Goal: Task Accomplishment & Management: Manage account settings

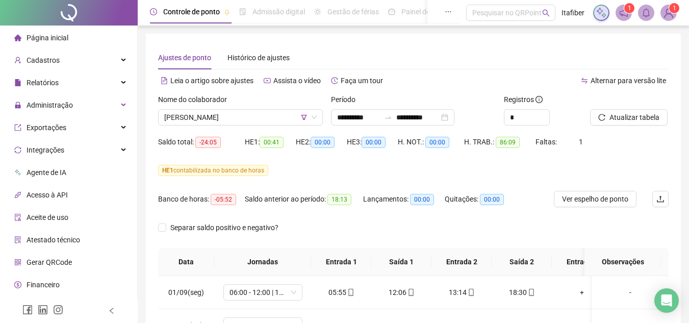
click at [590, 109] on button "Atualizar tabela" at bounding box center [629, 117] width 78 height 16
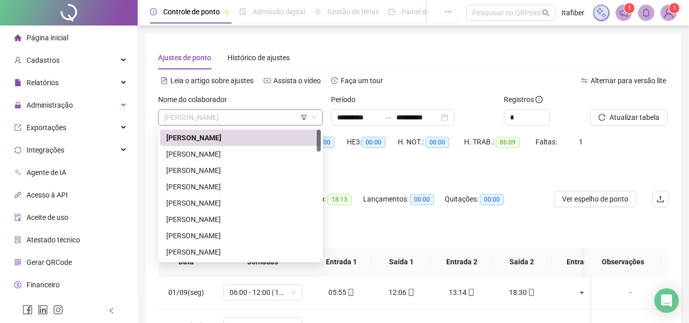
click at [252, 114] on span "[PERSON_NAME]" at bounding box center [240, 117] width 152 height 15
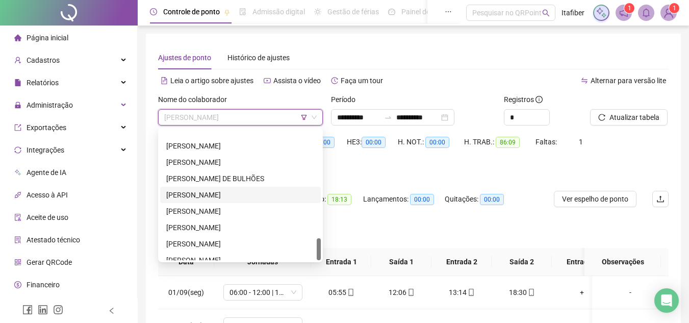
scroll to position [636, 0]
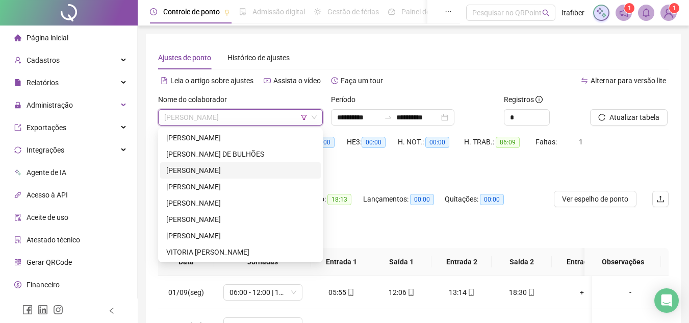
click at [234, 172] on div "[PERSON_NAME]" at bounding box center [240, 170] width 148 height 11
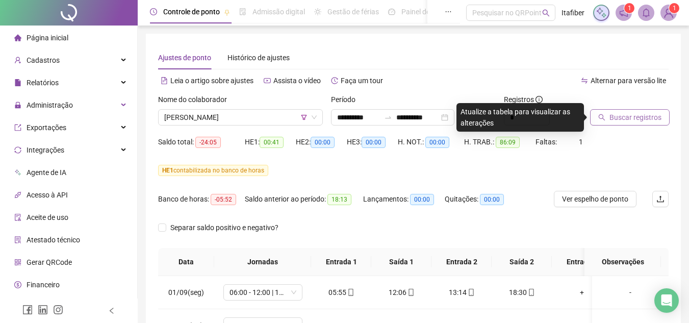
click at [629, 112] on span "Buscar registros" at bounding box center [635, 117] width 52 height 11
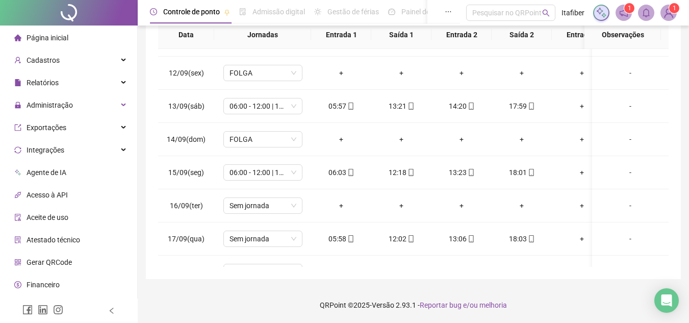
scroll to position [420, 0]
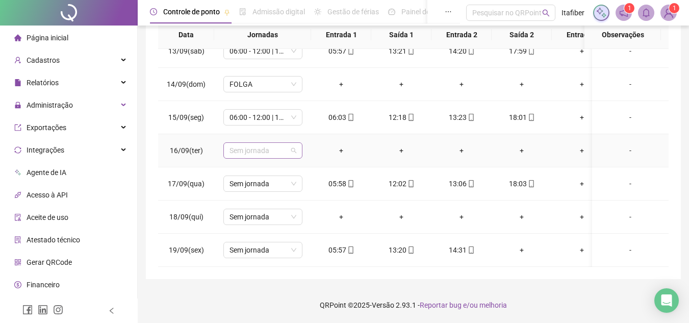
click at [258, 149] on span "Sem jornada" at bounding box center [262, 150] width 67 height 15
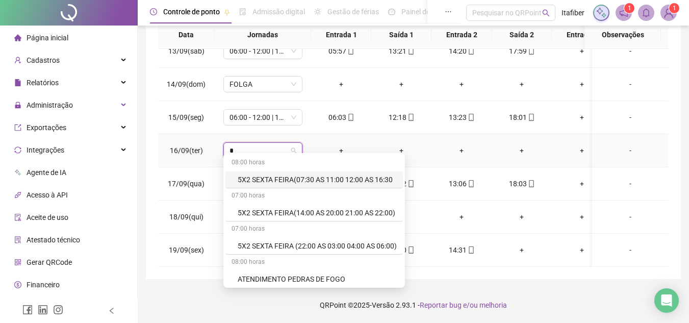
type input "**"
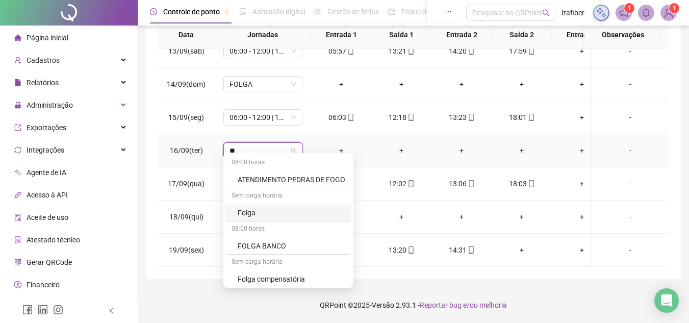
click at [275, 215] on div "Folga" at bounding box center [292, 212] width 108 height 11
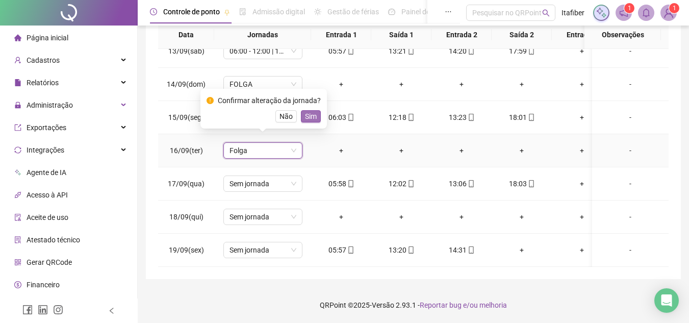
click at [306, 117] on span "Sim" at bounding box center [311, 116] width 12 height 11
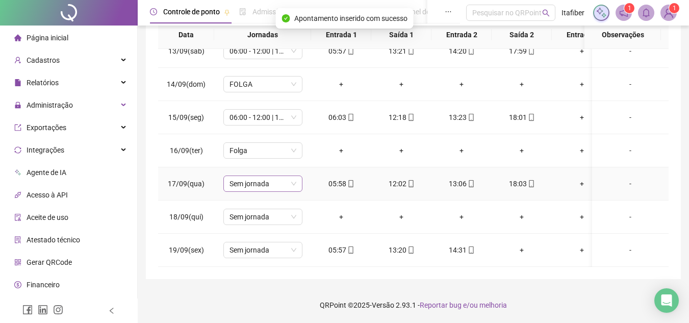
click at [287, 177] on span "Sem jornada" at bounding box center [262, 183] width 67 height 15
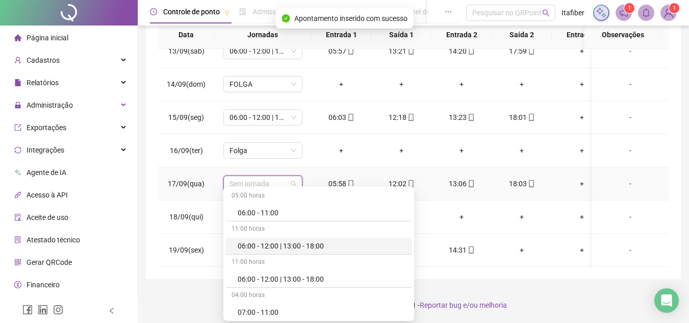
click at [304, 243] on div "06:00 - 12:00 | 13:00 - 18:00" at bounding box center [322, 245] width 168 height 11
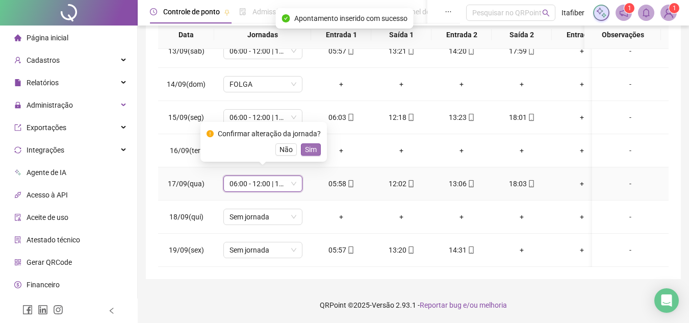
click at [313, 145] on span "Sim" at bounding box center [311, 149] width 12 height 11
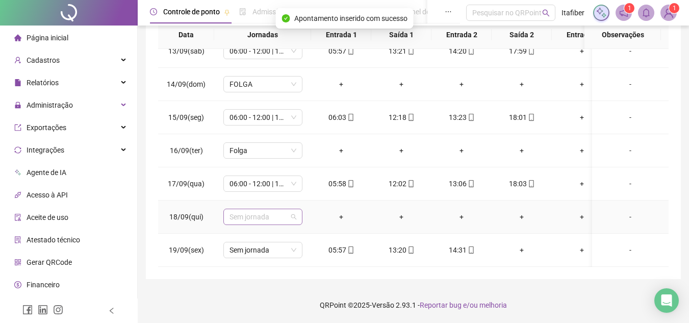
click at [264, 212] on span "Sem jornada" at bounding box center [262, 216] width 67 height 15
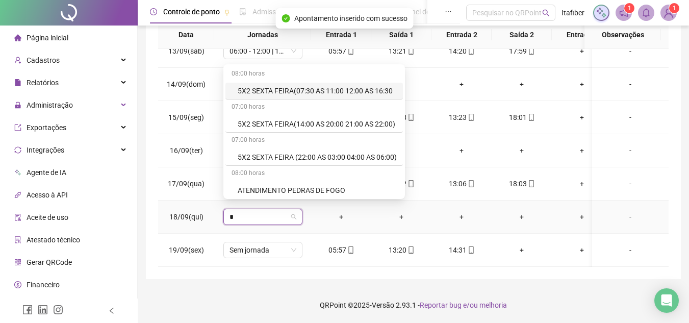
type input "**"
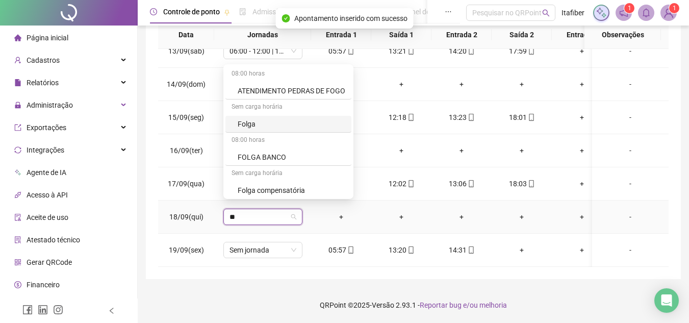
click at [273, 128] on div "Folga" at bounding box center [292, 123] width 108 height 11
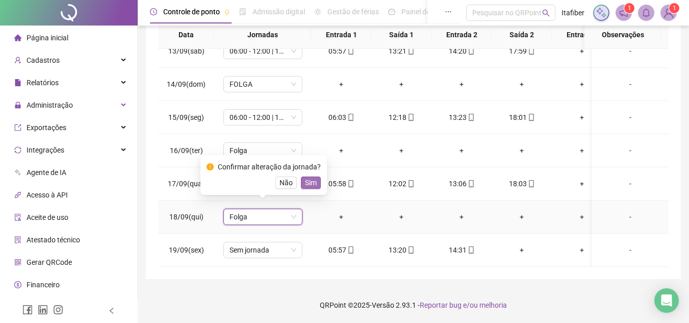
click at [305, 183] on span "Sim" at bounding box center [311, 182] width 12 height 11
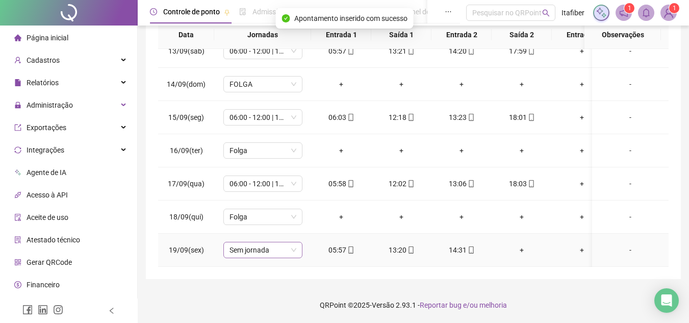
click at [291, 242] on span "Sem jornada" at bounding box center [262, 249] width 67 height 15
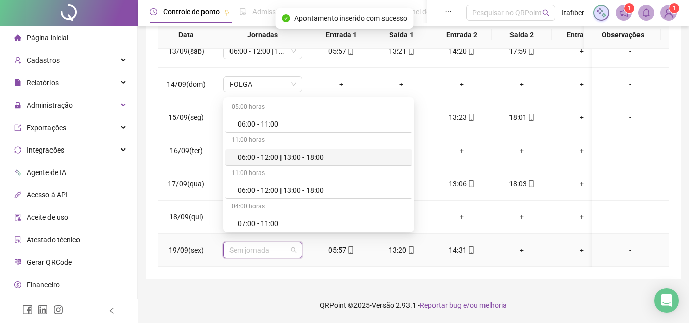
click at [294, 157] on div "06:00 - 12:00 | 13:00 - 18:00" at bounding box center [322, 156] width 168 height 11
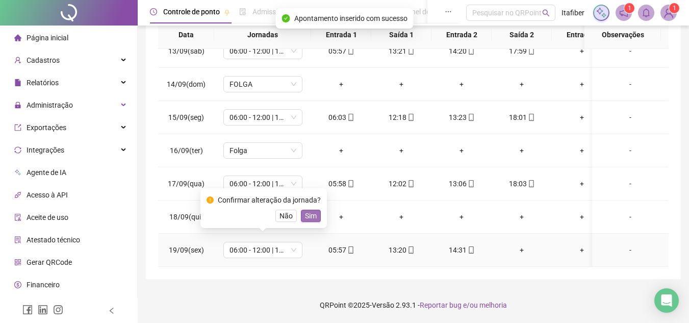
click at [305, 213] on span "Sim" at bounding box center [311, 215] width 12 height 11
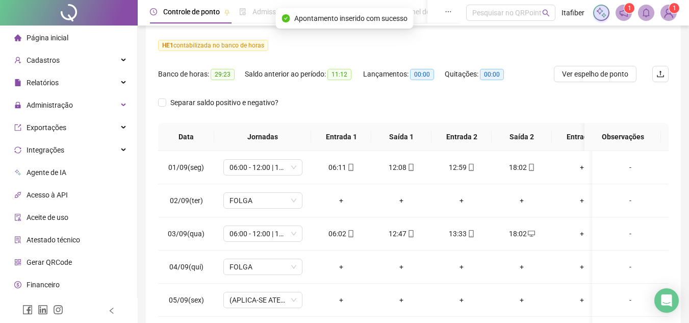
scroll to position [74, 0]
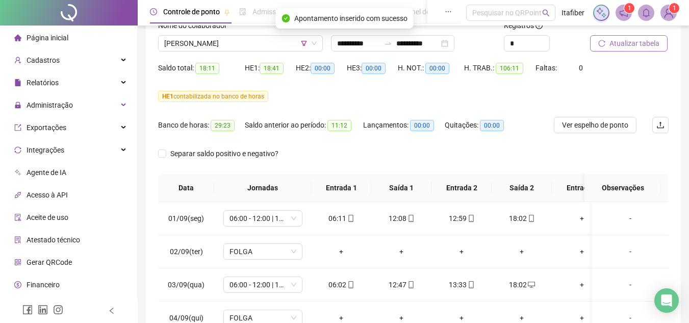
click at [624, 43] on span "Atualizar tabela" at bounding box center [634, 43] width 50 height 11
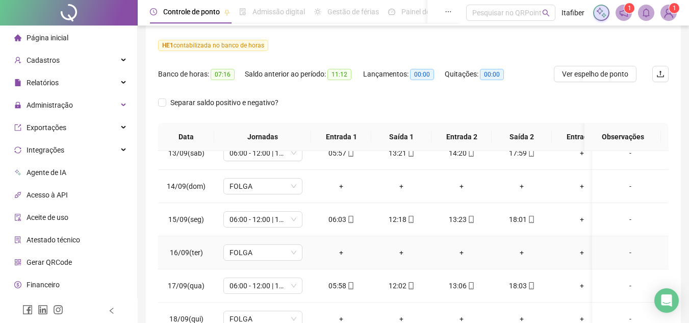
scroll to position [227, 0]
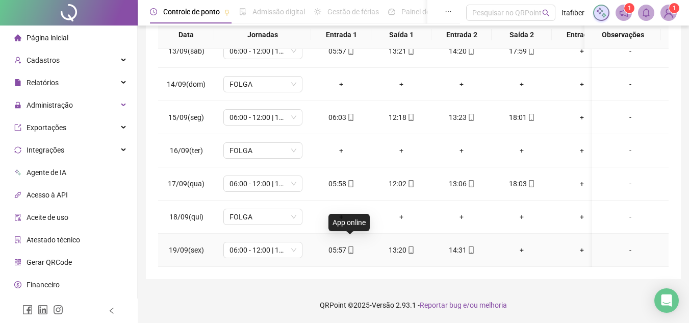
click at [350, 246] on icon "mobile" at bounding box center [350, 249] width 7 height 7
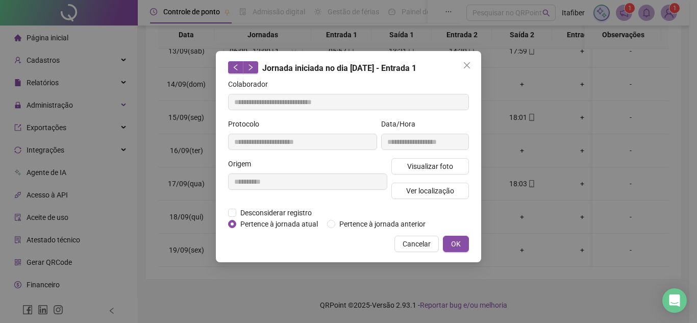
type input "**********"
click at [469, 60] on button "Close" at bounding box center [466, 65] width 16 height 16
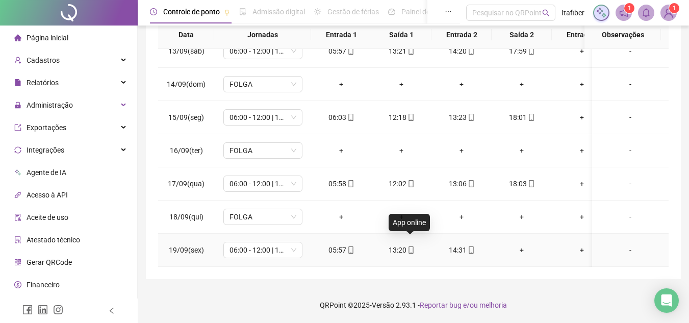
click at [409, 246] on icon "mobile" at bounding box center [410, 249] width 7 height 7
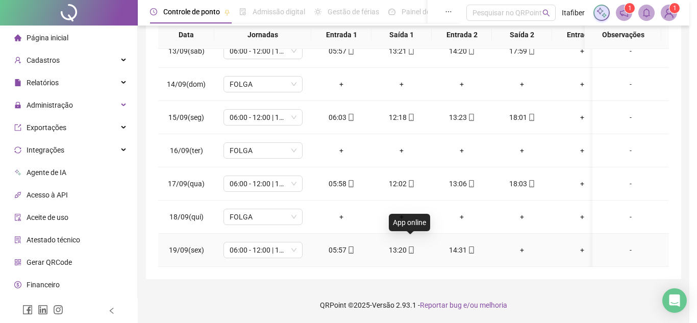
type input "**********"
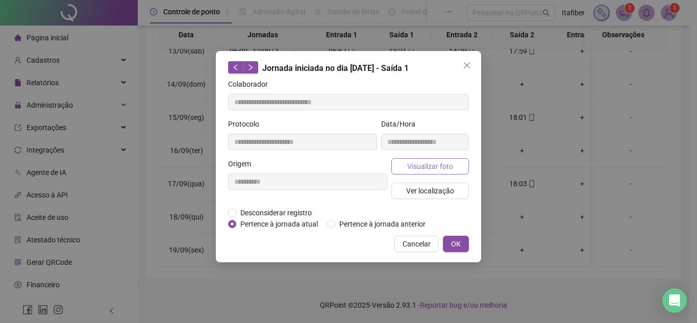
click at [448, 163] on span "Visualizar foto" at bounding box center [430, 166] width 46 height 11
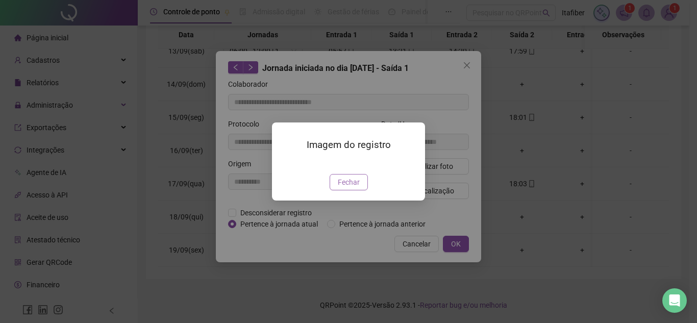
click at [352, 188] on span "Fechar" at bounding box center [349, 181] width 22 height 11
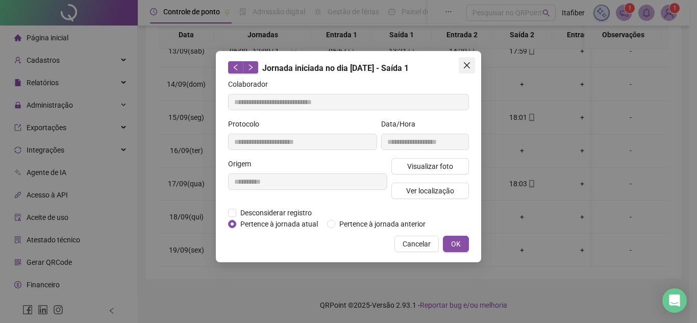
click at [468, 65] on icon "close" at bounding box center [467, 65] width 8 height 8
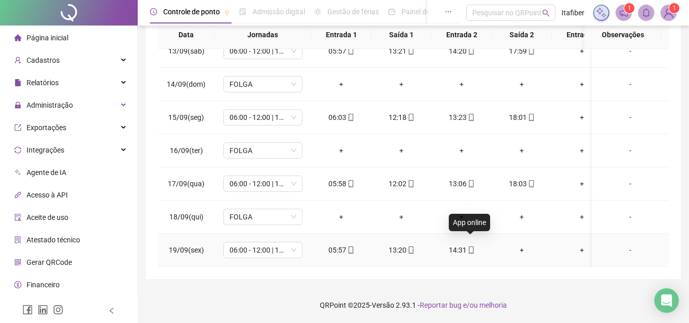
click at [472, 246] on icon "mobile" at bounding box center [471, 249] width 7 height 7
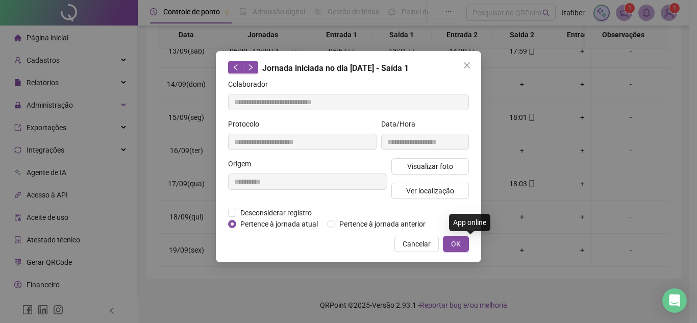
type input "**********"
click at [459, 171] on button "Visualizar foto" at bounding box center [430, 166] width 78 height 16
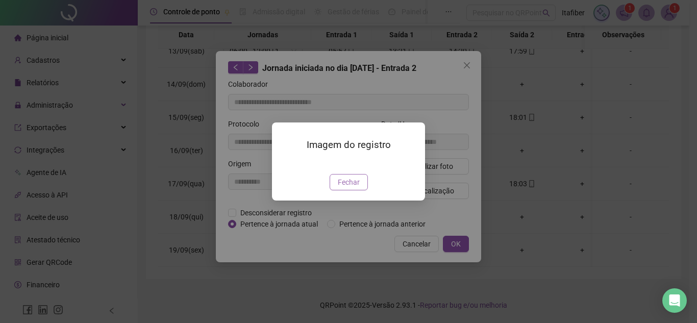
click at [340, 188] on span "Fechar" at bounding box center [349, 181] width 22 height 11
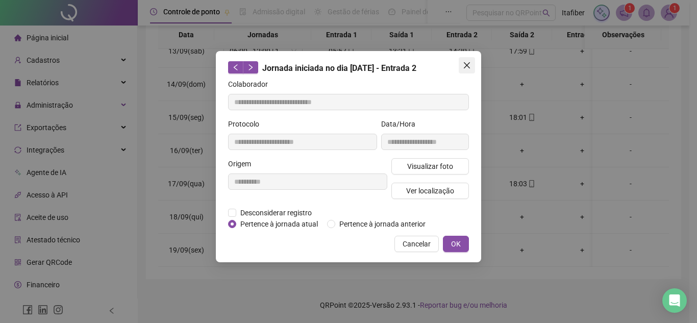
click at [473, 63] on span "Close" at bounding box center [466, 65] width 16 height 8
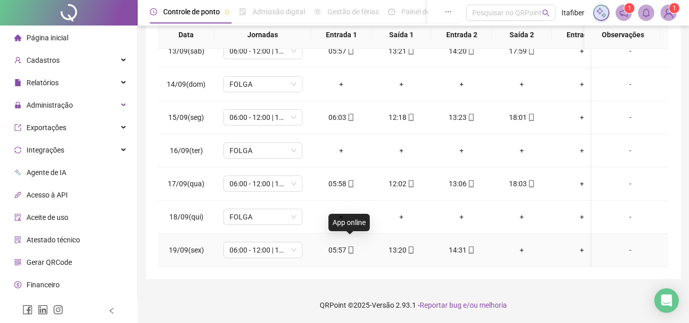
click at [351, 246] on icon "mobile" at bounding box center [350, 249] width 7 height 7
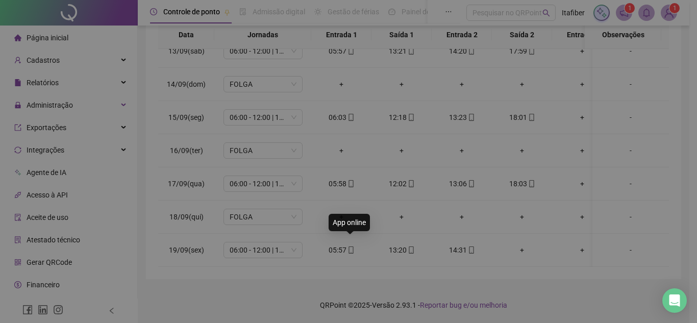
type input "**********"
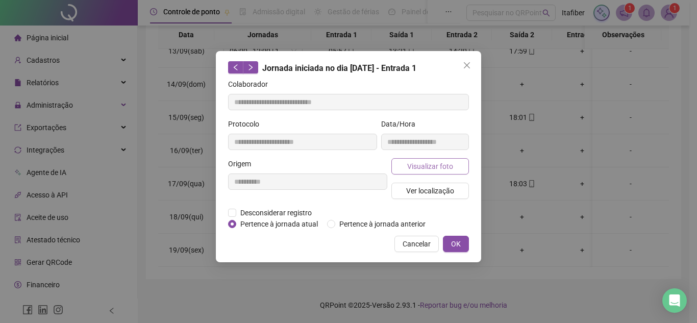
click at [421, 160] on button "Visualizar foto" at bounding box center [430, 166] width 78 height 16
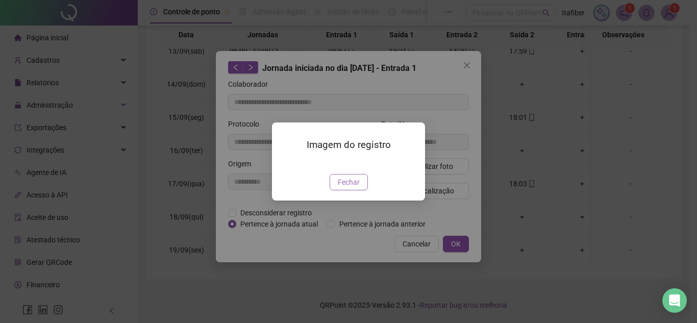
click at [364, 190] on button "Fechar" at bounding box center [348, 182] width 38 height 16
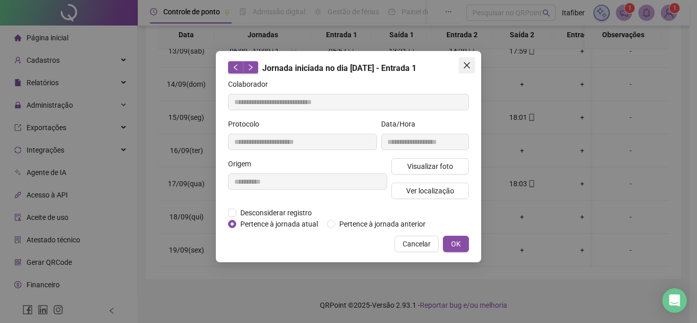
click at [466, 69] on button "Close" at bounding box center [466, 65] width 16 height 16
